Goal: Find specific page/section: Find specific page/section

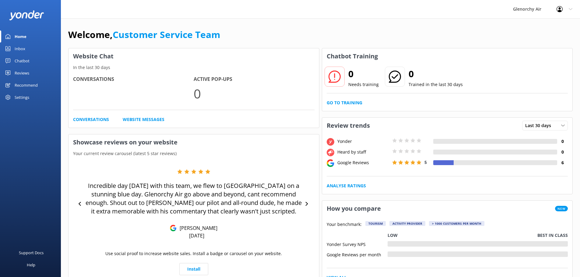
click at [28, 73] on div "Reviews" at bounding box center [22, 73] width 15 height 12
